Goal: Check status

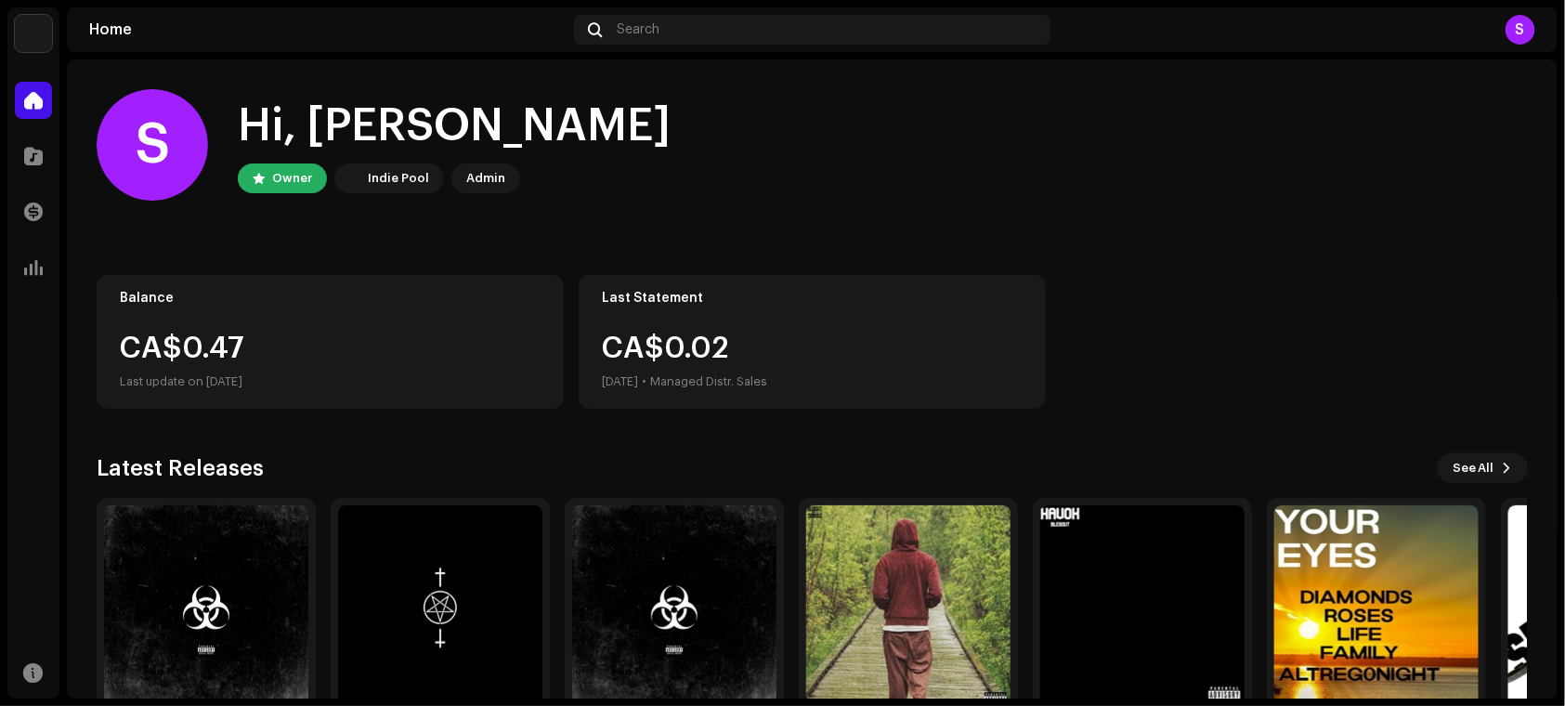
scroll to position [96, 0]
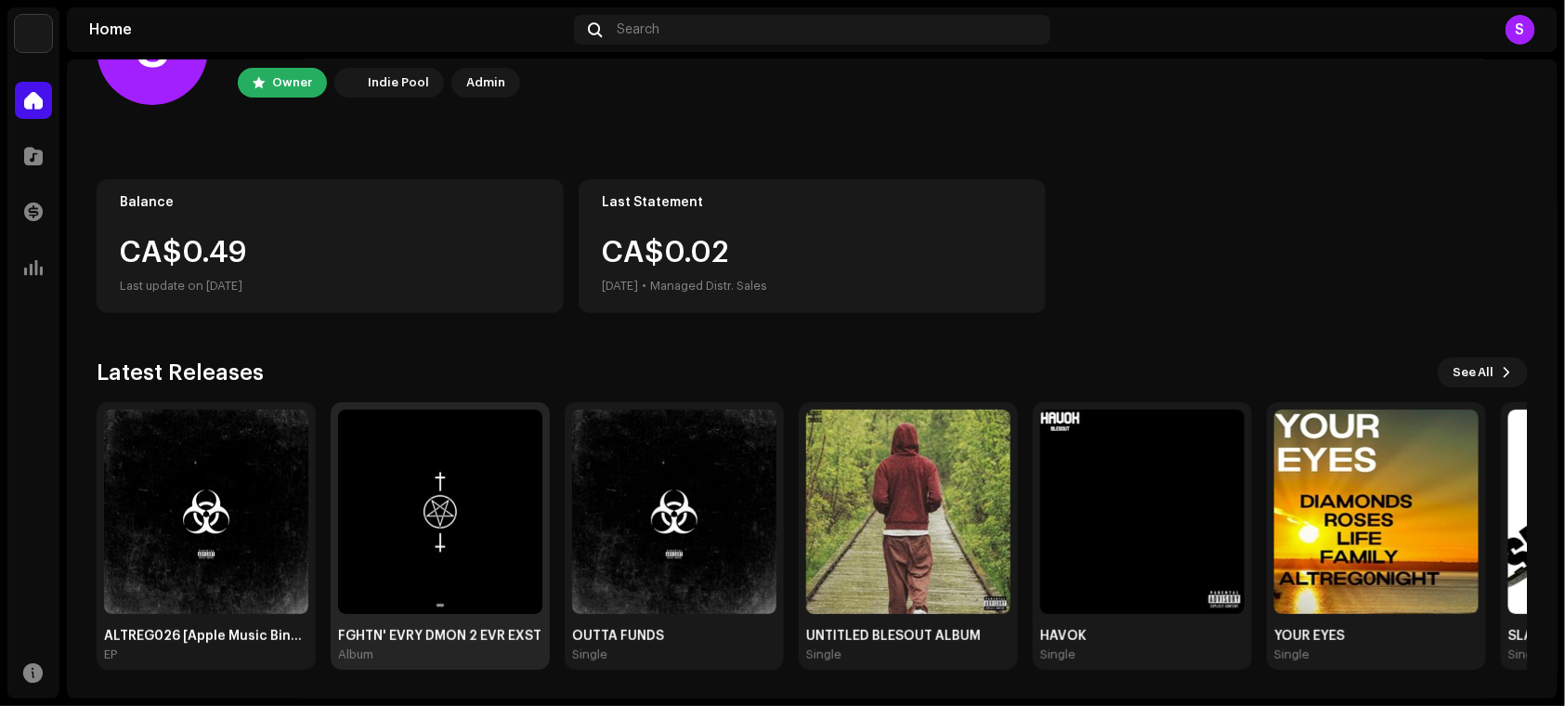
click at [415, 530] on img at bounding box center [440, 512] width 204 height 204
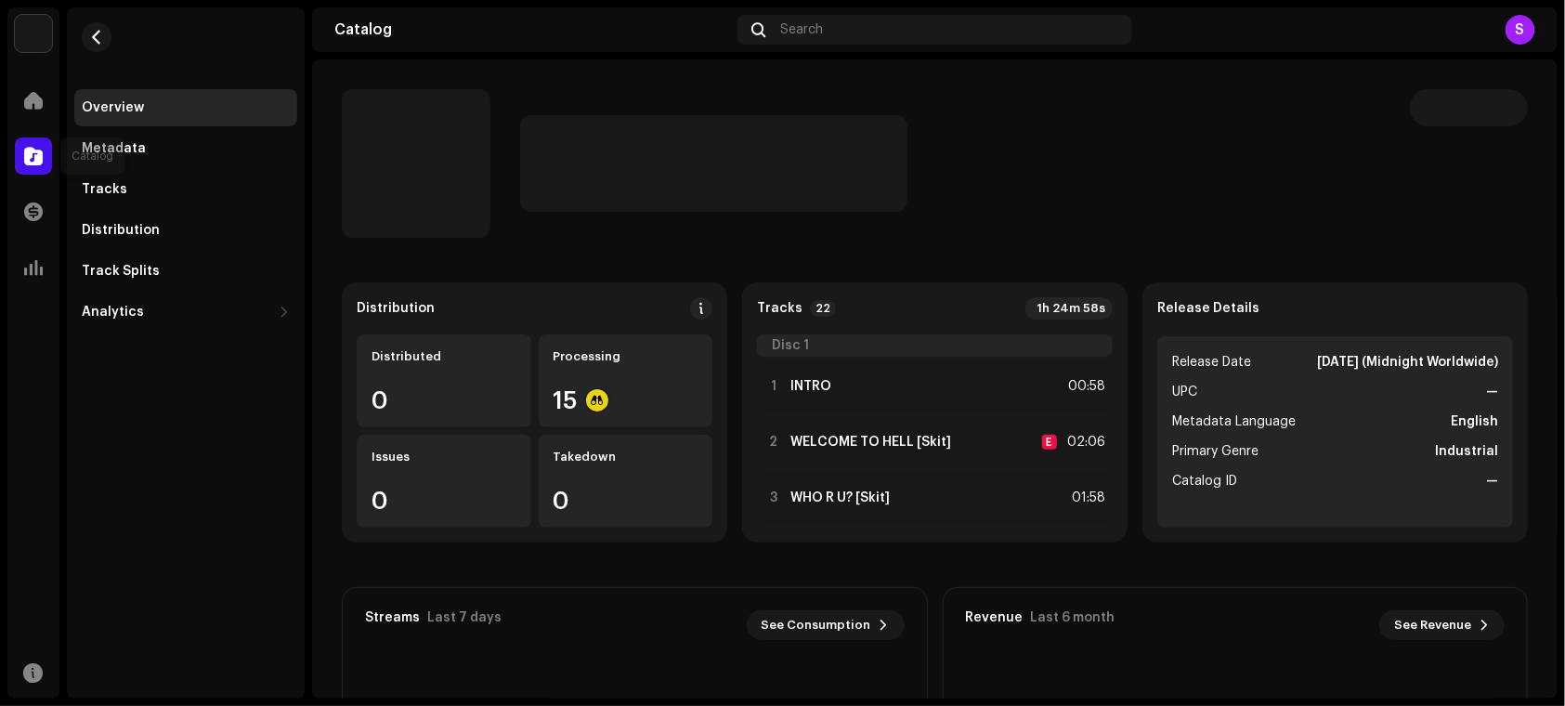
click at [27, 138] on div at bounding box center [33, 155] width 37 height 37
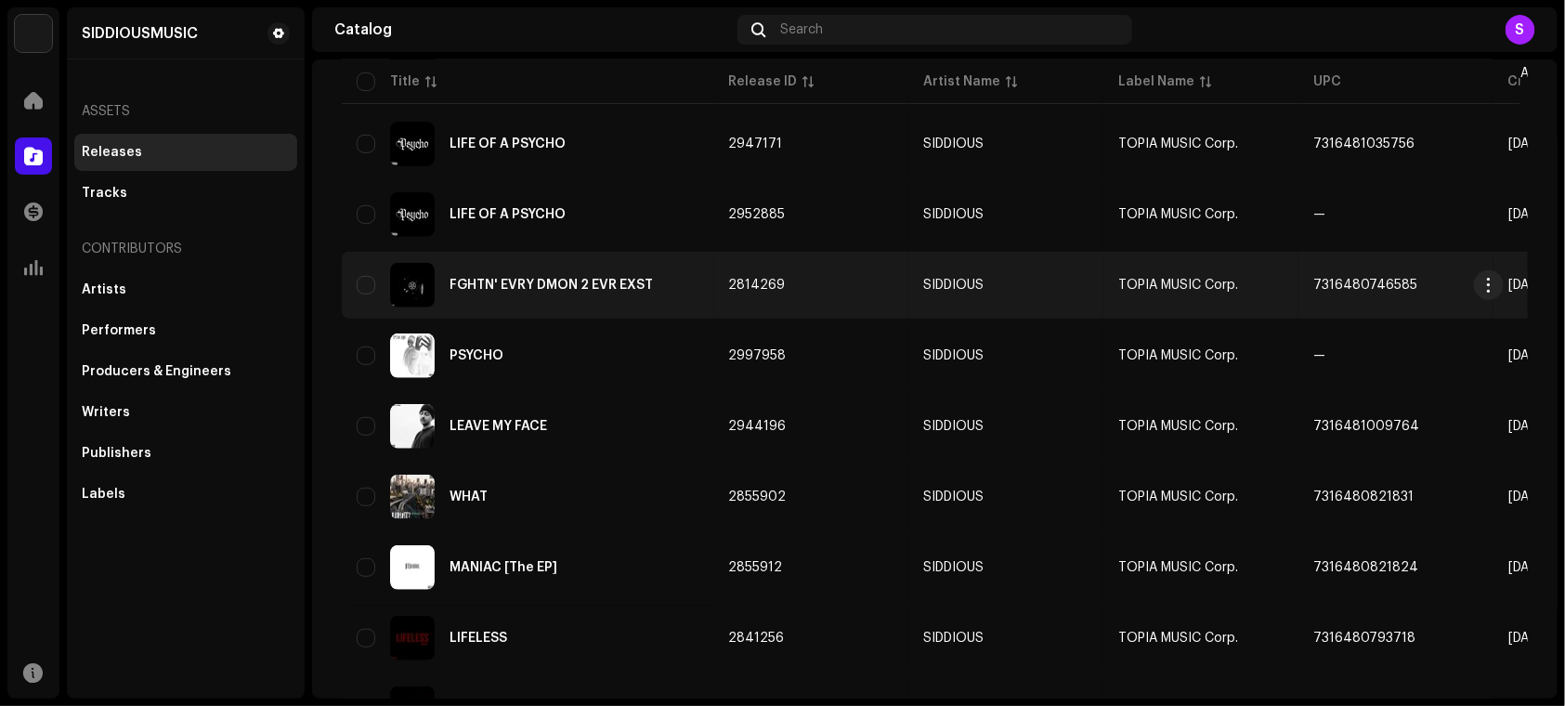
scroll to position [1333, 0]
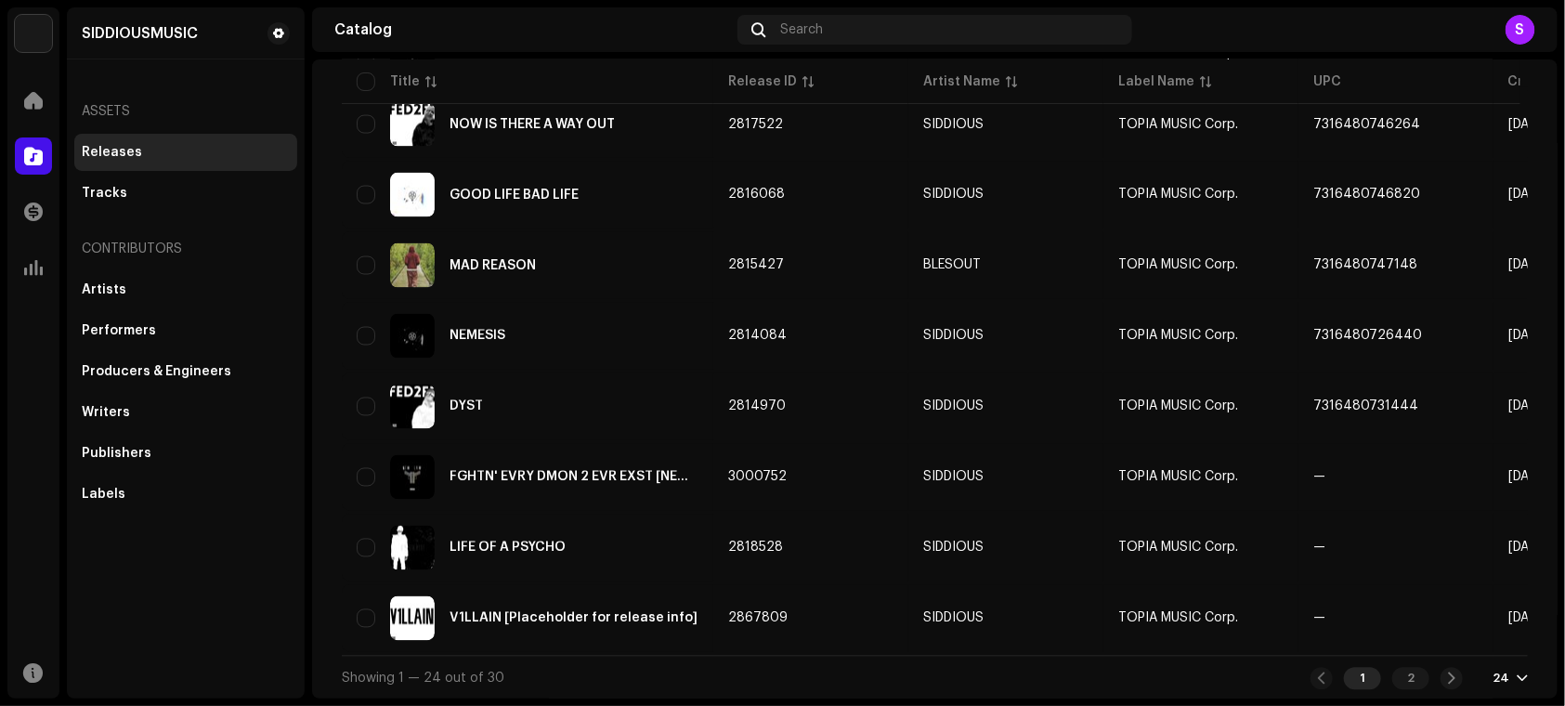
click at [1460, 680] on div "1 2 24" at bounding box center [1419, 679] width 217 height 22
click at [1442, 685] on div at bounding box center [1452, 679] width 22 height 22
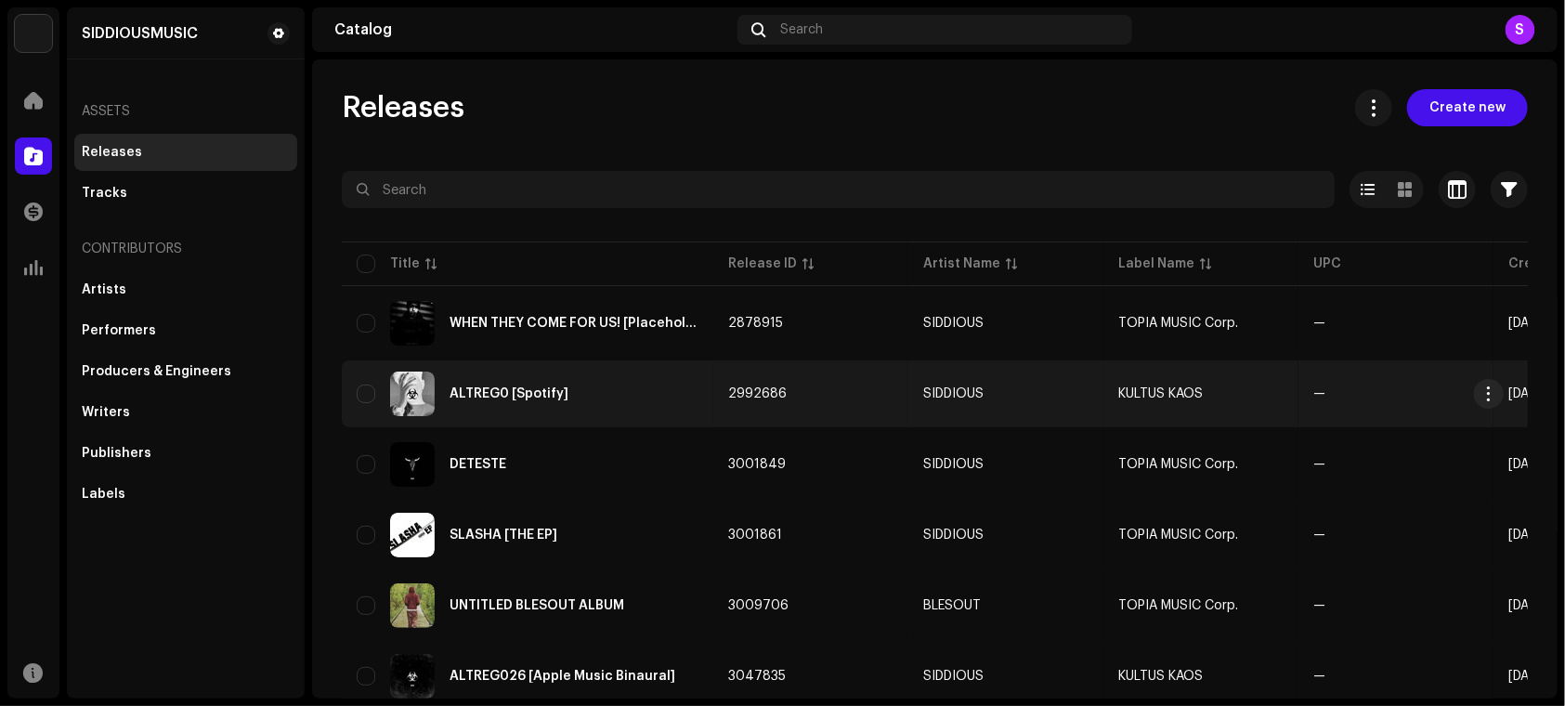
click at [707, 365] on td "ALTREG0 [Spotify]" at bounding box center [528, 393] width 372 height 67
